Goal: Information Seeking & Learning: Learn about a topic

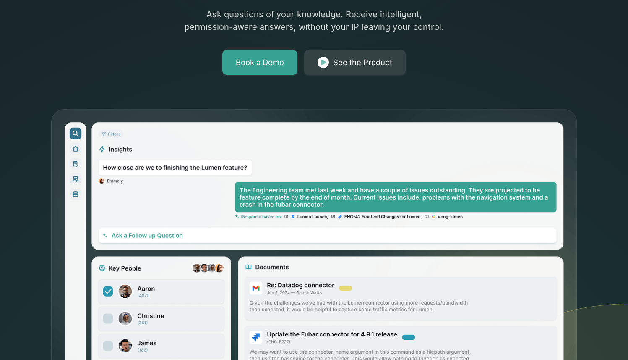
scroll to position [112, 0]
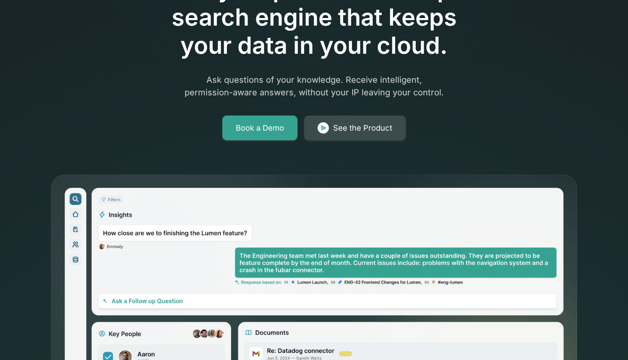
click at [362, 130] on div "See the Product" at bounding box center [362, 128] width 59 height 12
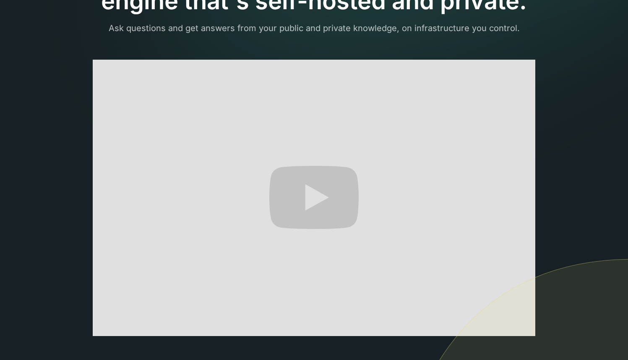
scroll to position [114, 0]
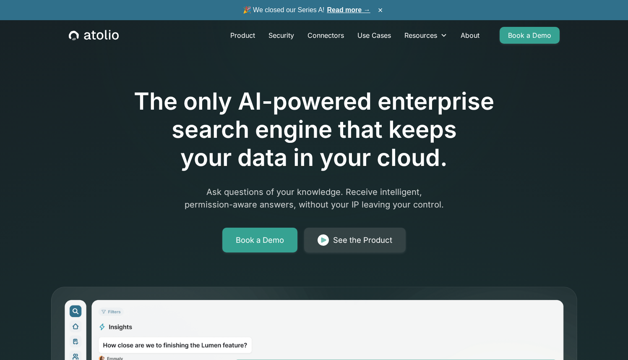
click at [279, 108] on h1 "The only AI-powered enterprise search engine that keeps your data in your cloud." at bounding box center [314, 129] width 430 height 85
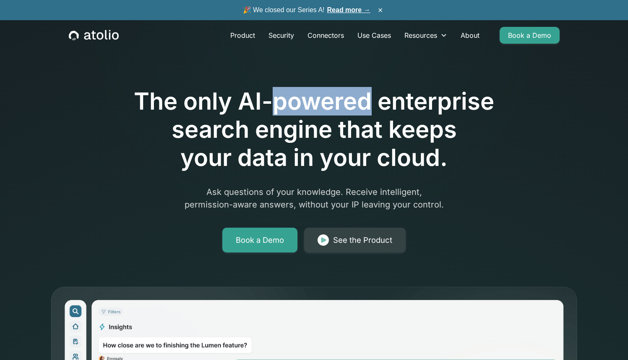
click at [279, 108] on h1 "The only AI-powered enterprise search engine that keeps your data in your cloud." at bounding box center [314, 129] width 430 height 85
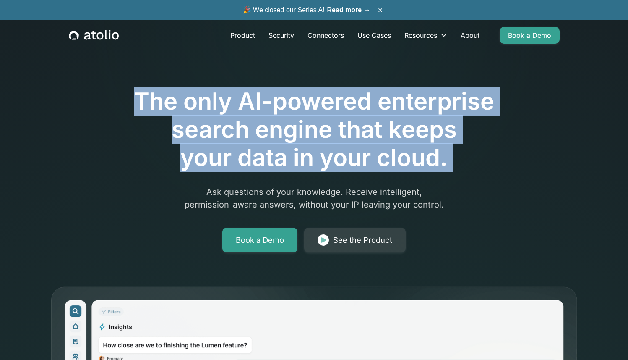
click at [279, 108] on h1 "The only AI-powered enterprise search engine that keeps your data in your cloud." at bounding box center [314, 129] width 430 height 85
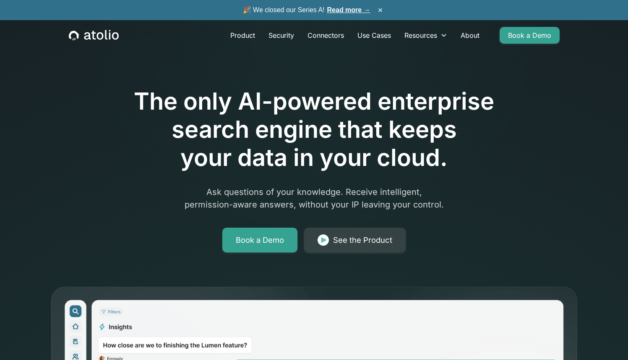
click at [307, 118] on h1 "The only AI-powered enterprise search engine that keeps your data in your cloud." at bounding box center [314, 129] width 430 height 85
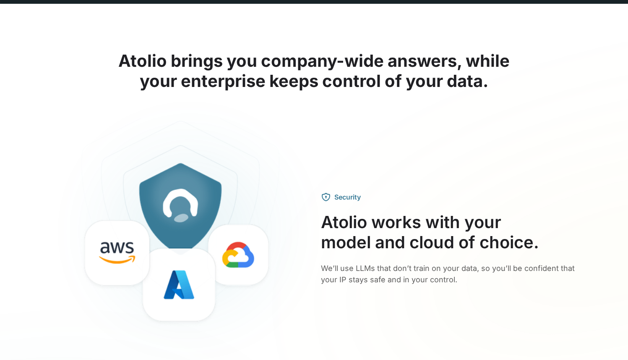
scroll to position [1248, 0]
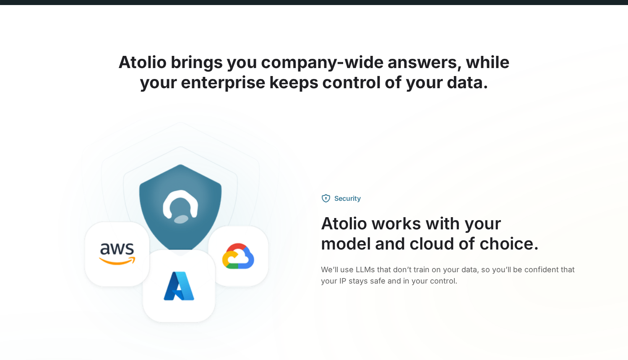
click at [547, 140] on div "Security Atolio works with your model and cloud of choice. We’ll use LLMs that …" at bounding box center [314, 239] width 537 height 241
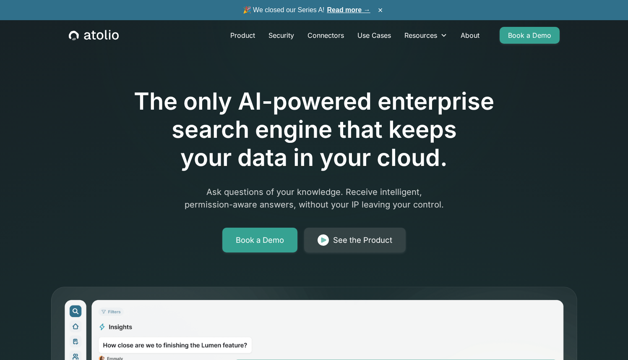
scroll to position [0, 0]
